Goal: Communication & Community: Answer question/provide support

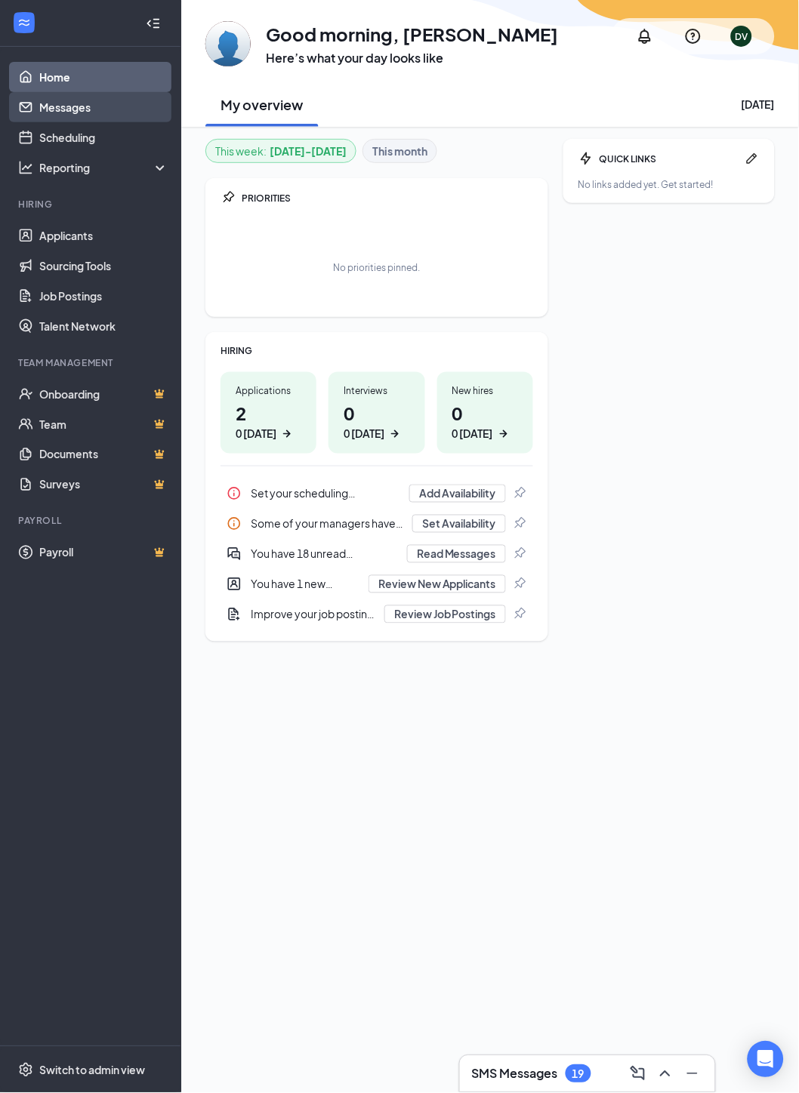
click at [57, 106] on link "Messages" at bounding box center [103, 107] width 129 height 30
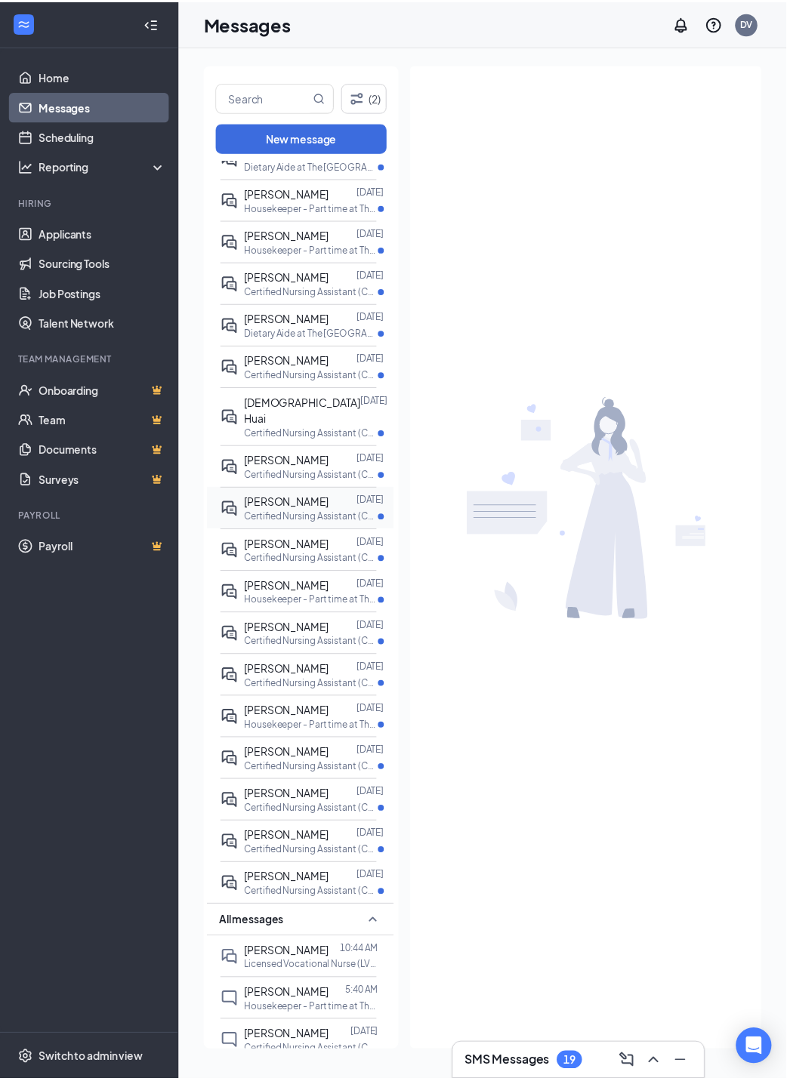
scroll to position [84, 0]
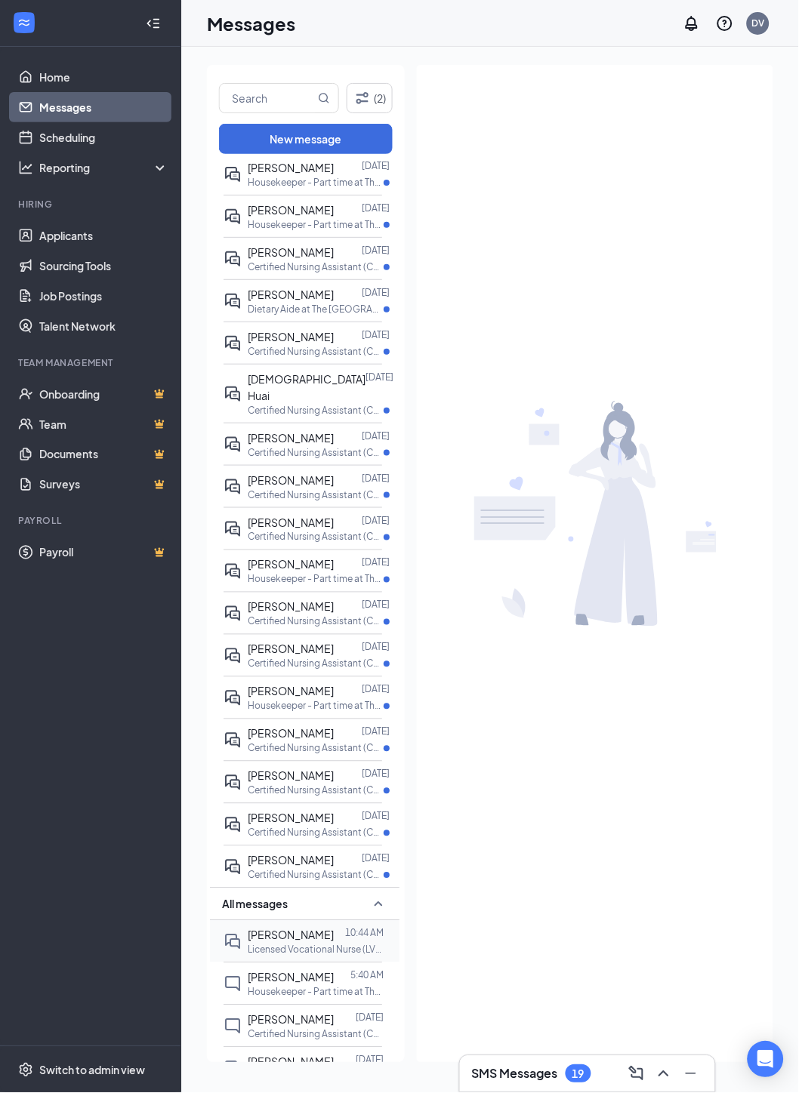
click at [273, 944] on p "Licensed Vocational Nurse (LVN) at The Avenues Transitional Care Center" at bounding box center [316, 950] width 136 height 13
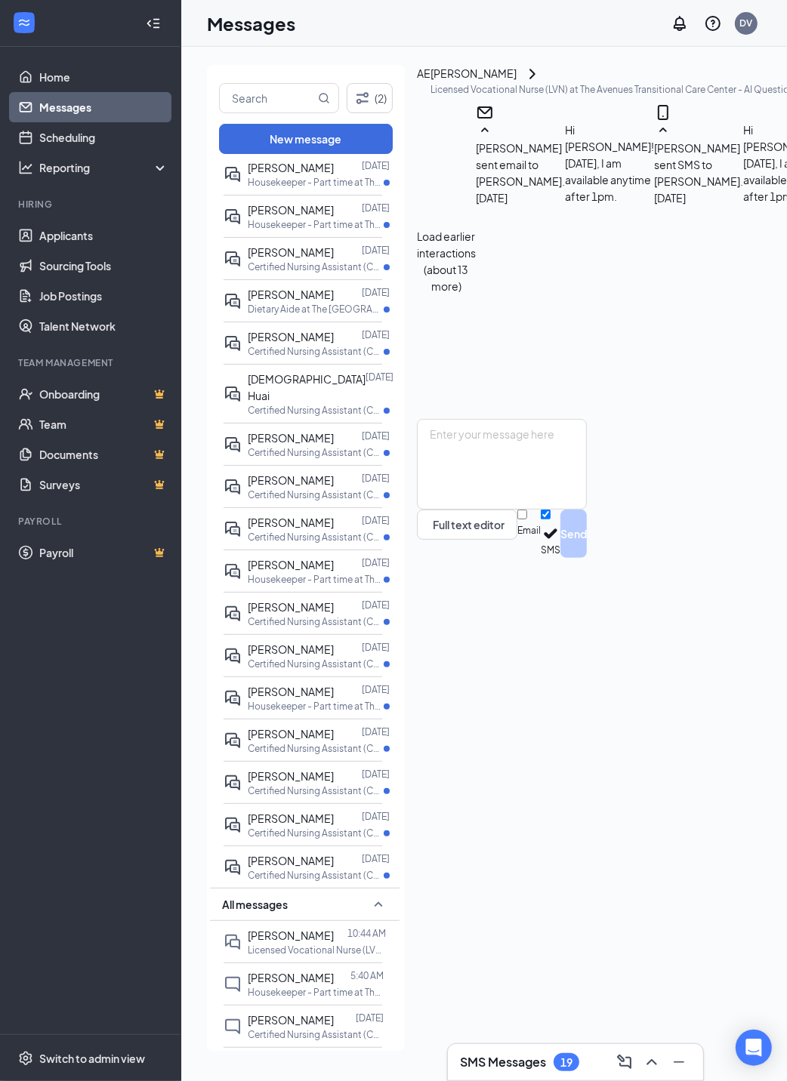
scroll to position [446, 0]
